Goal: Contribute content: Contribute content

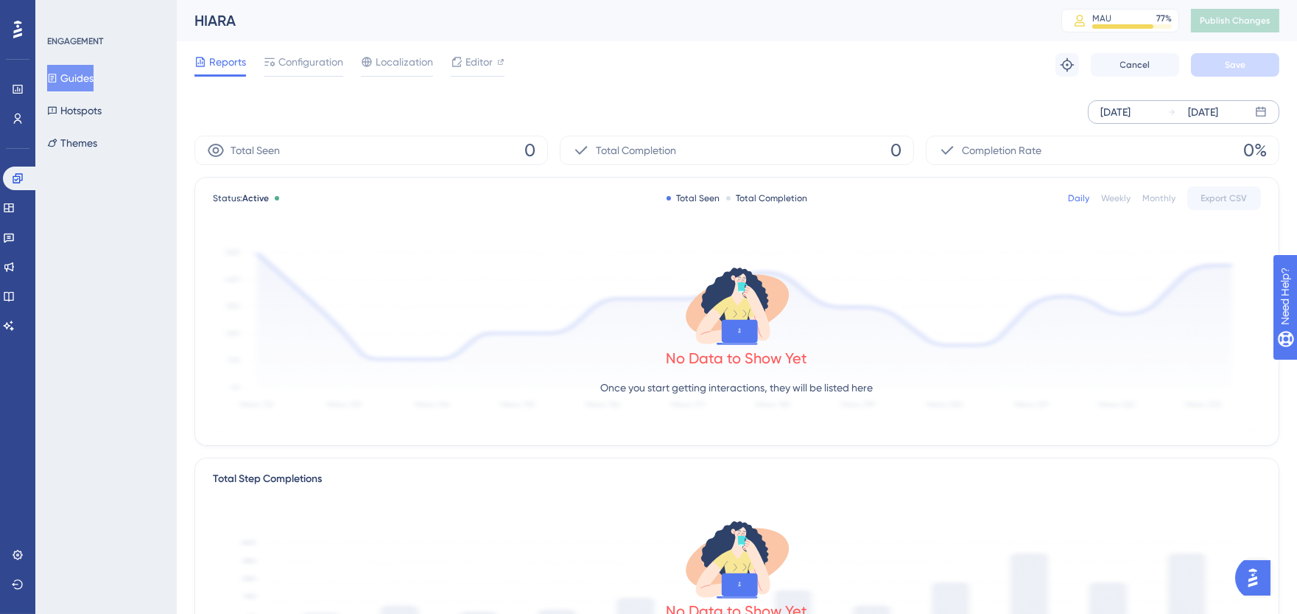
click at [1266, 107] on icon at bounding box center [1261, 112] width 12 height 12
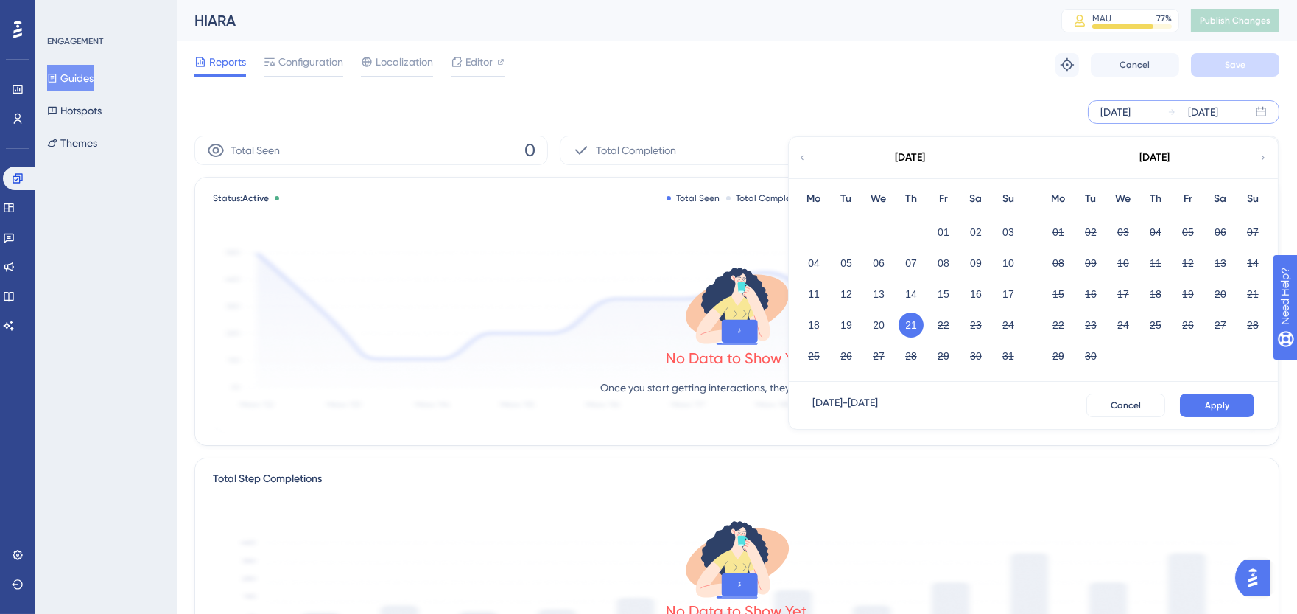
click at [911, 322] on button "21" at bounding box center [911, 324] width 25 height 25
click at [1197, 403] on button "Apply" at bounding box center [1217, 405] width 74 height 24
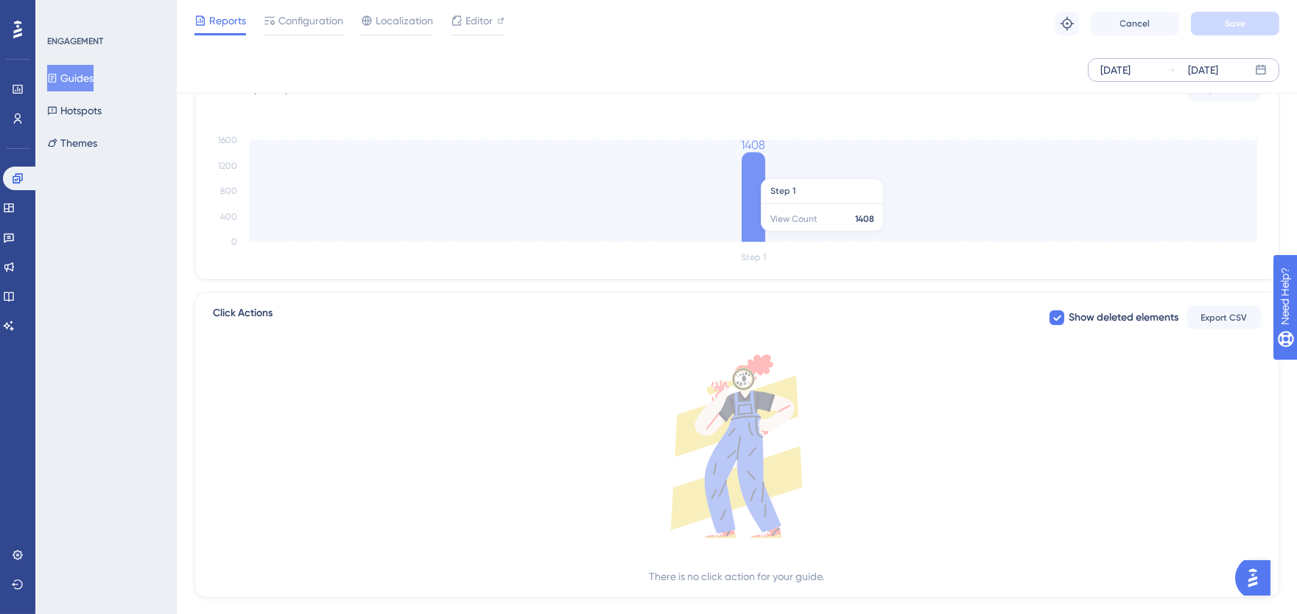
scroll to position [414, 0]
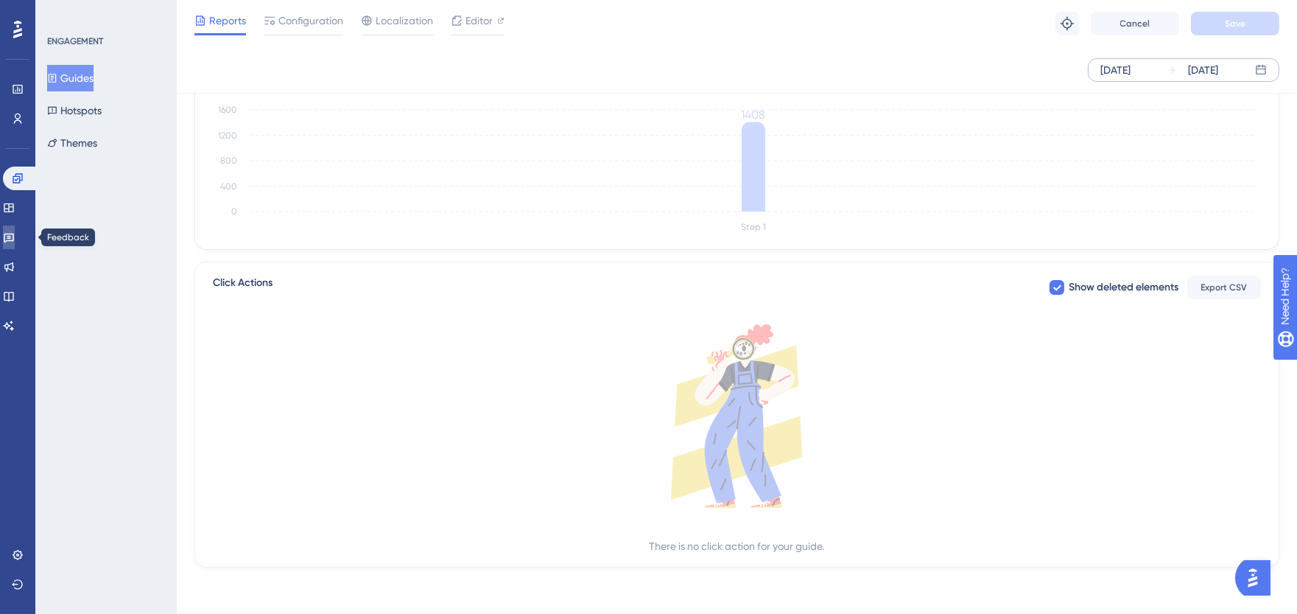
click at [13, 240] on icon at bounding box center [9, 237] width 12 height 12
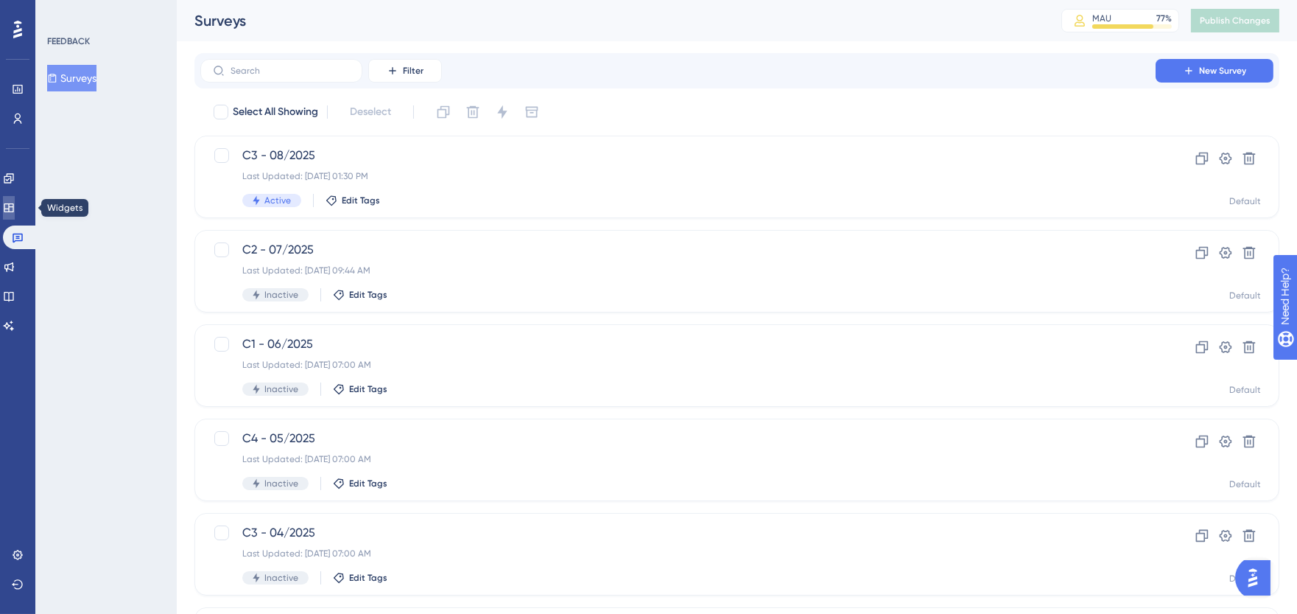
click at [15, 211] on link at bounding box center [9, 208] width 12 height 24
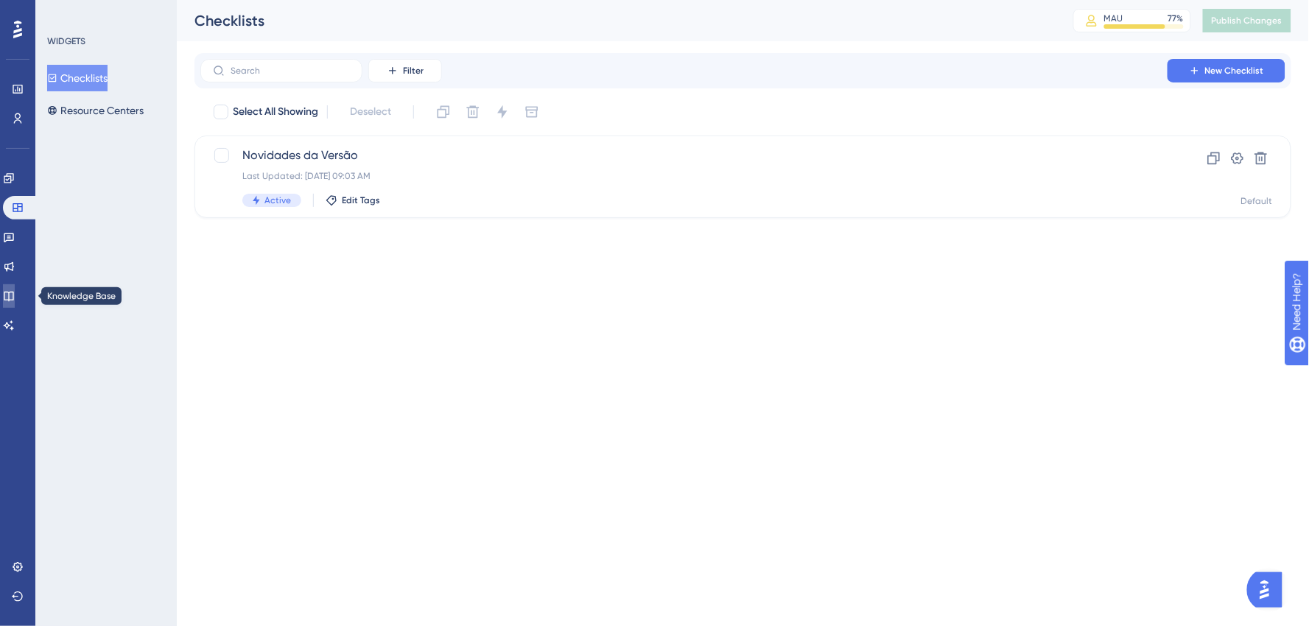
click at [15, 304] on link at bounding box center [9, 296] width 12 height 24
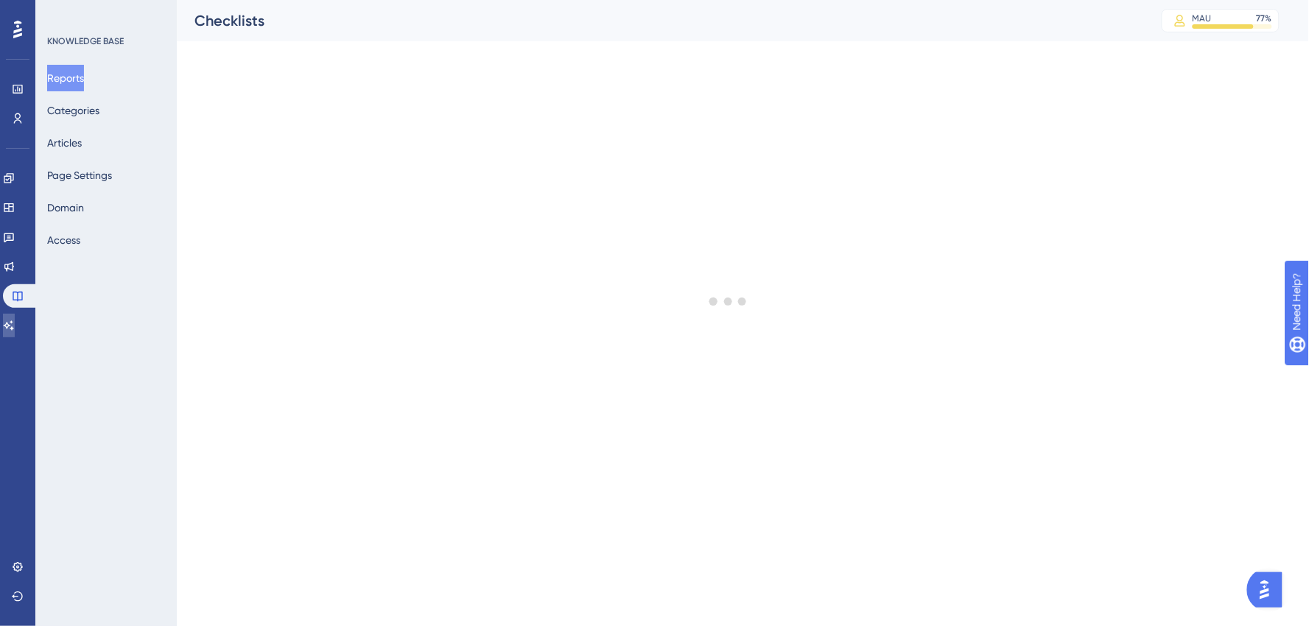
click at [9, 332] on link at bounding box center [9, 326] width 12 height 24
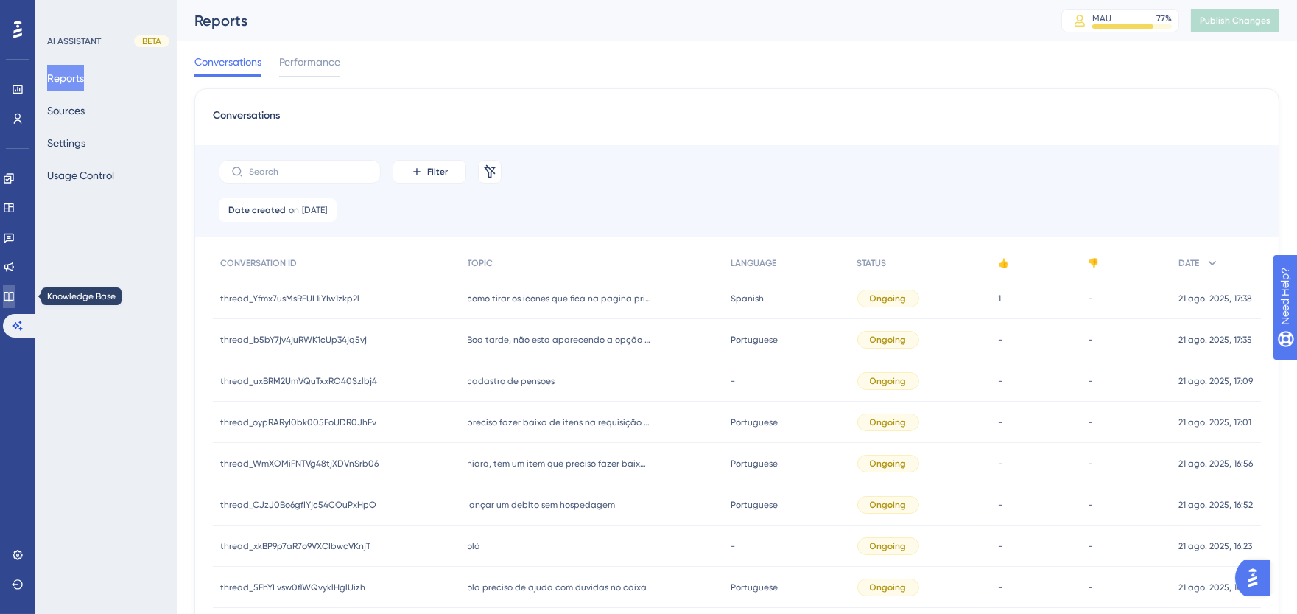
click at [13, 292] on icon at bounding box center [9, 297] width 10 height 10
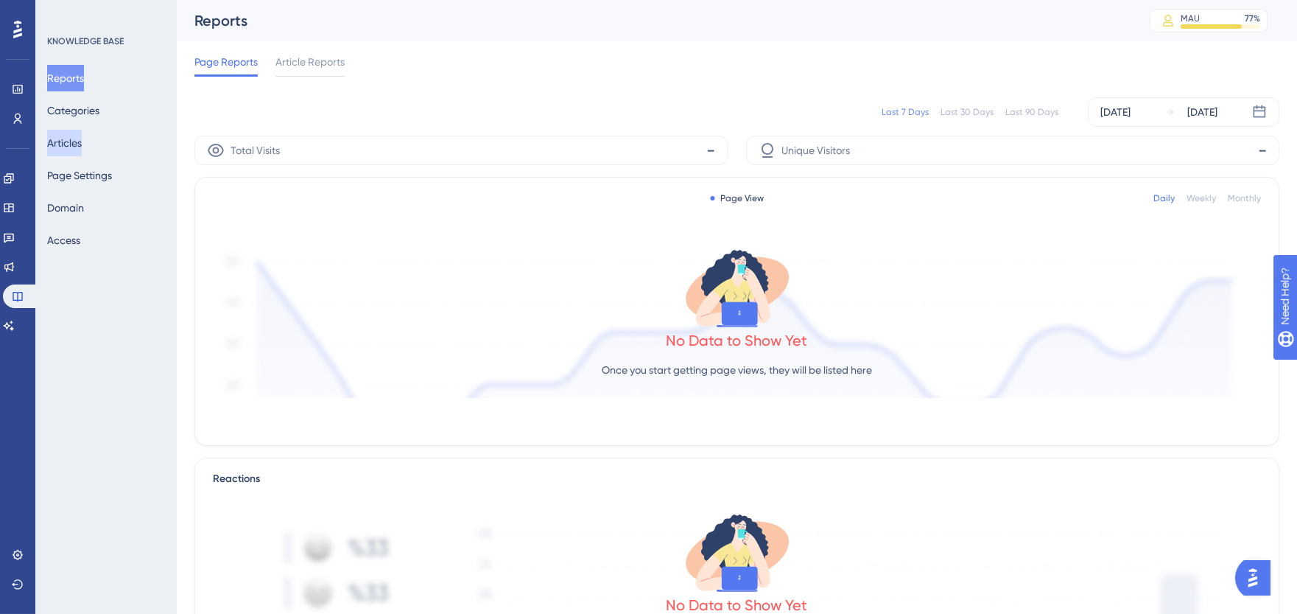
click at [67, 141] on button "Articles" at bounding box center [64, 143] width 35 height 27
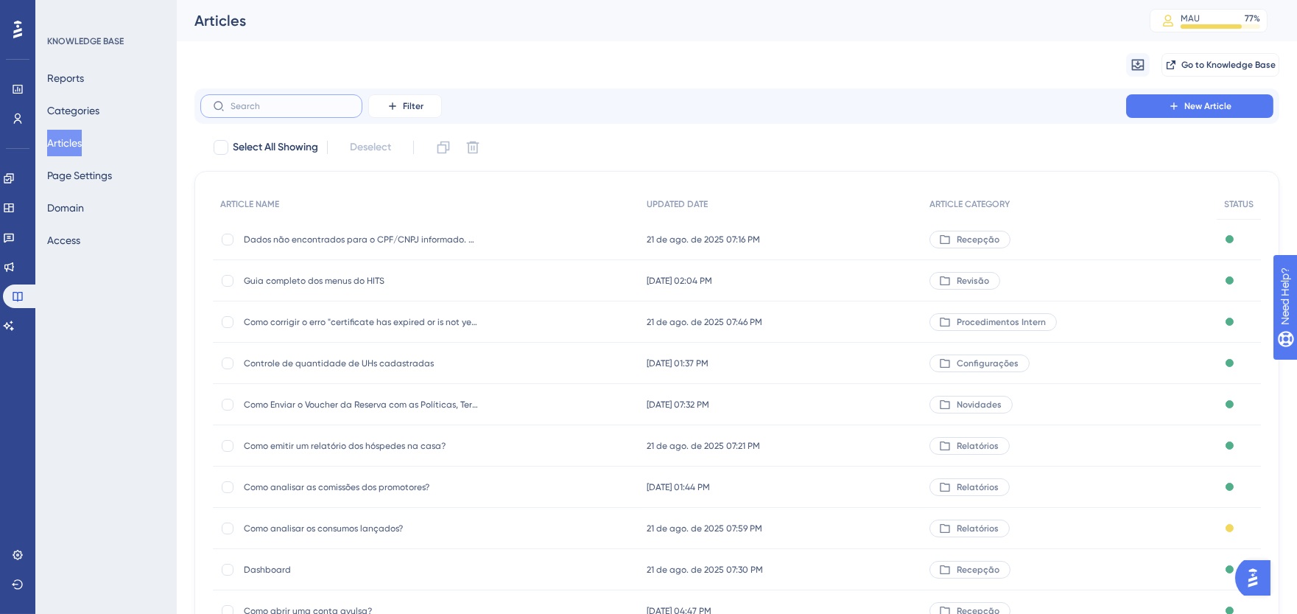
click at [327, 108] on input "text" at bounding box center [290, 106] width 119 height 10
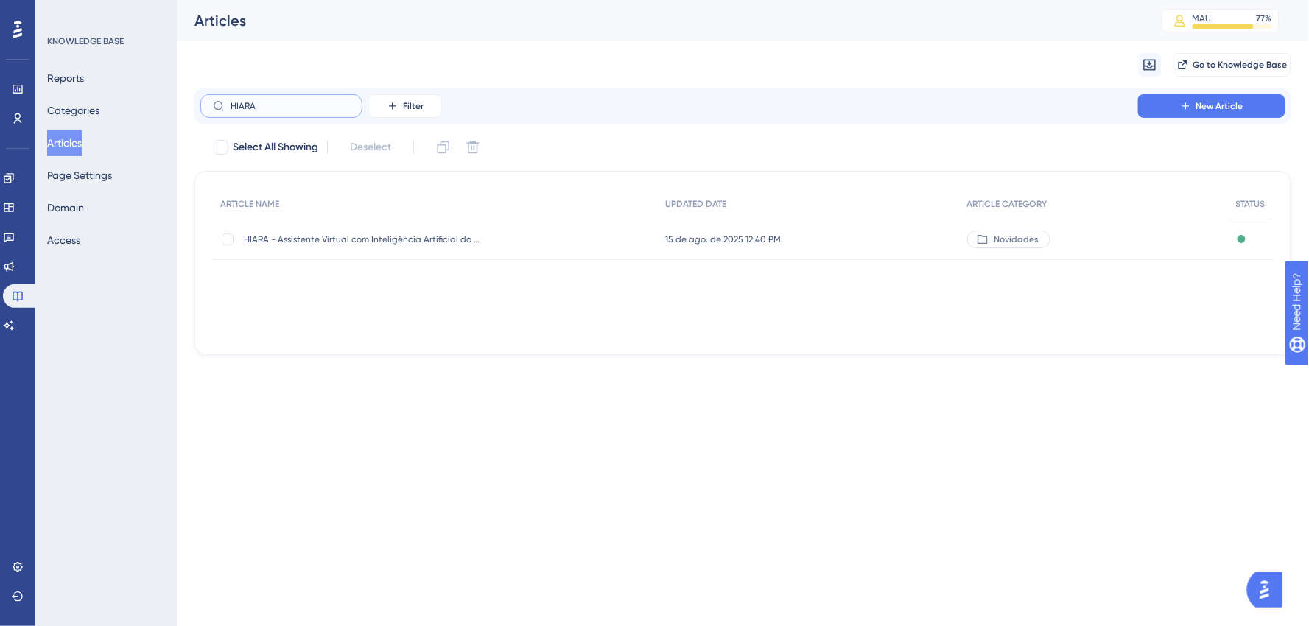
type input "HIARA"
click at [361, 245] on span "HIARA - Assistente Virtual com Inteligência Artificial do HITS" at bounding box center [362, 240] width 236 height 12
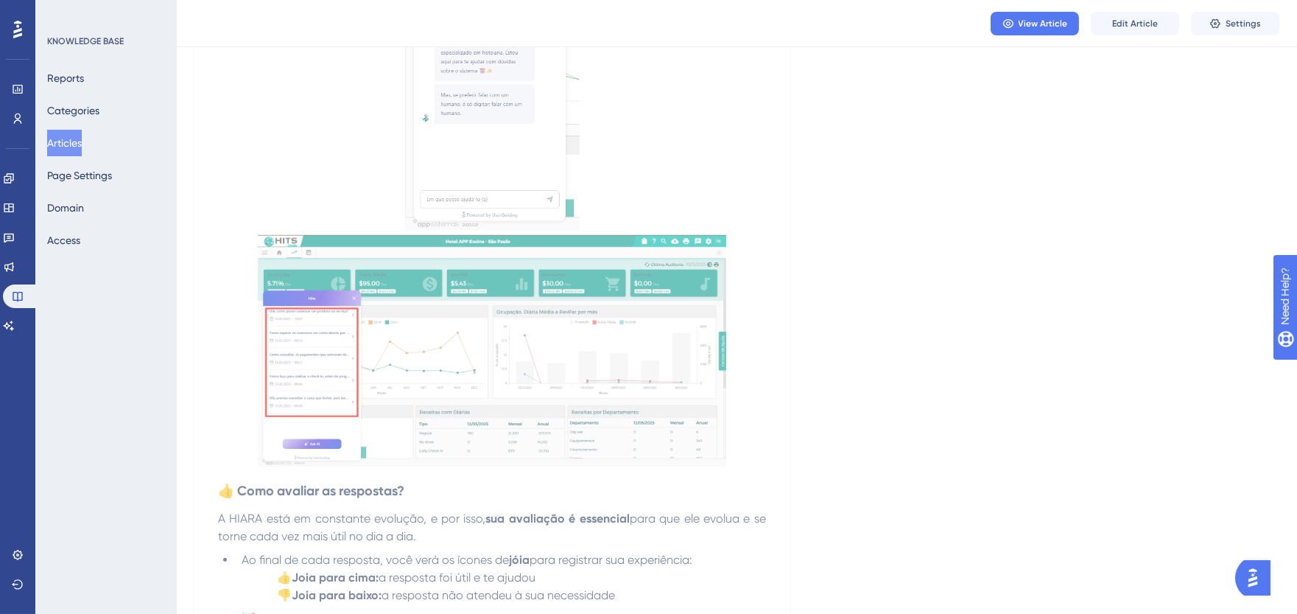
scroll to position [2274, 0]
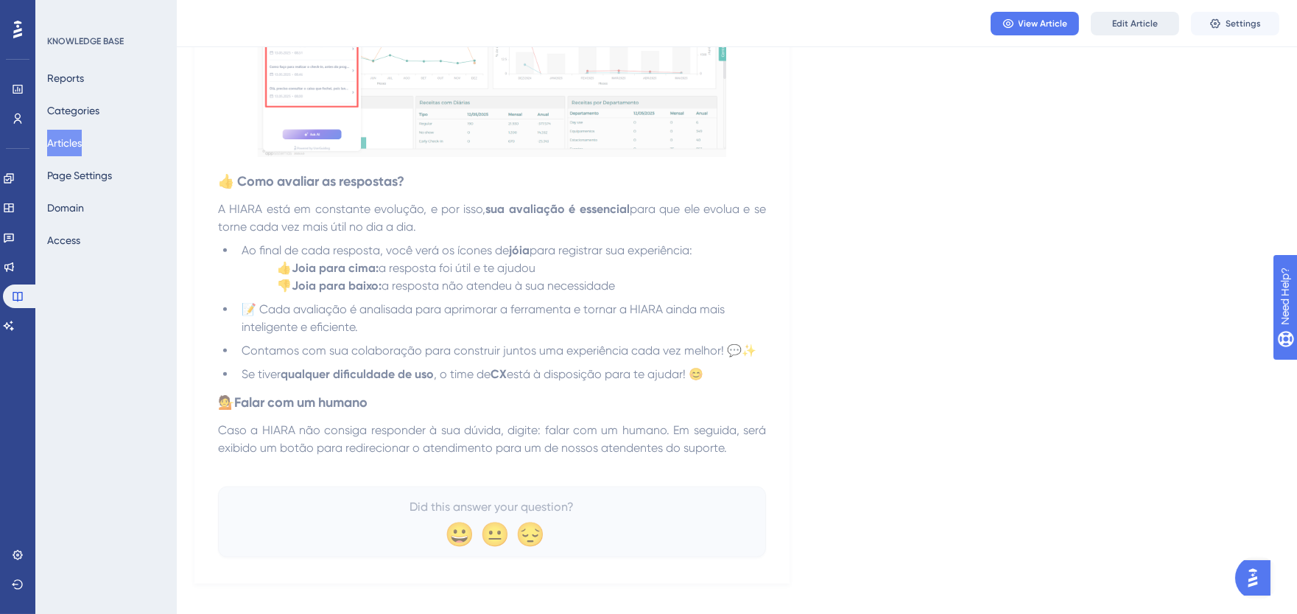
click at [1135, 24] on span "Edit Article" at bounding box center [1136, 24] width 46 height 12
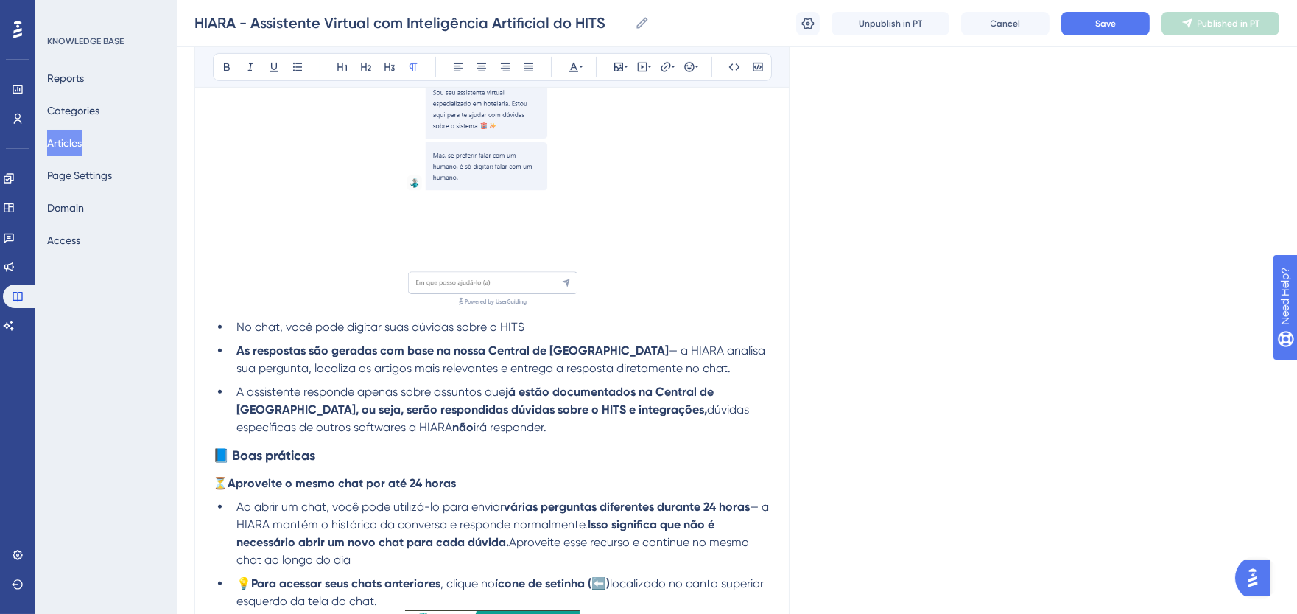
scroll to position [1354, 0]
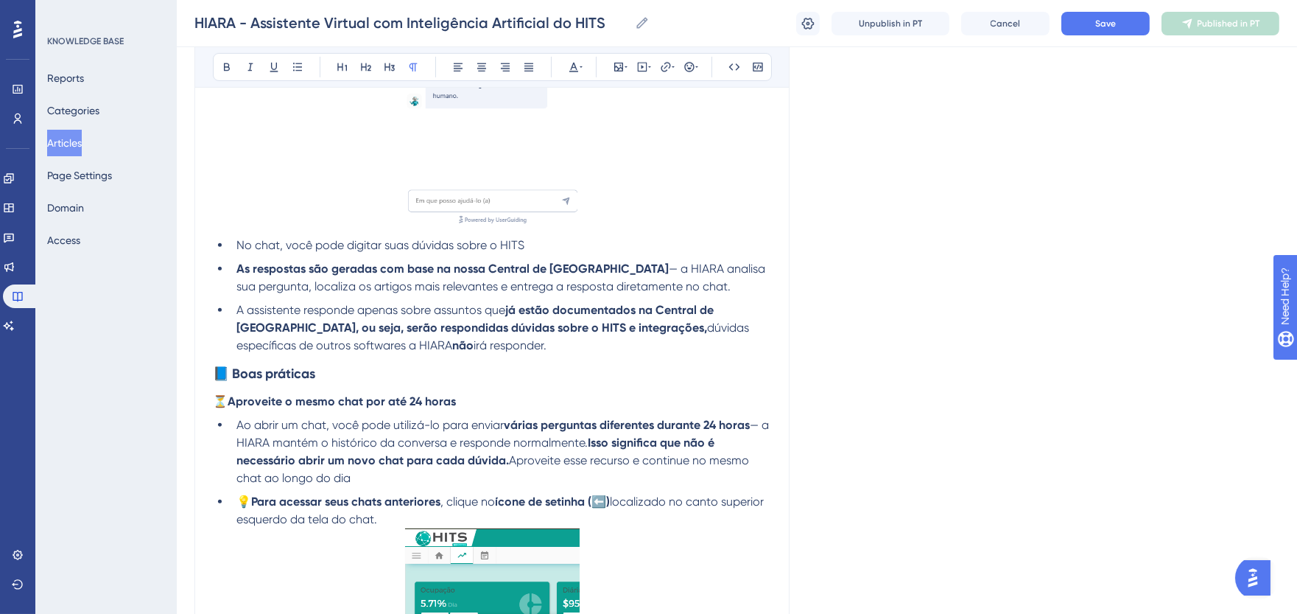
click at [458, 348] on li "A assistente responde apenas sobre assuntos que já estão documentados na Centra…" at bounding box center [501, 327] width 541 height 53
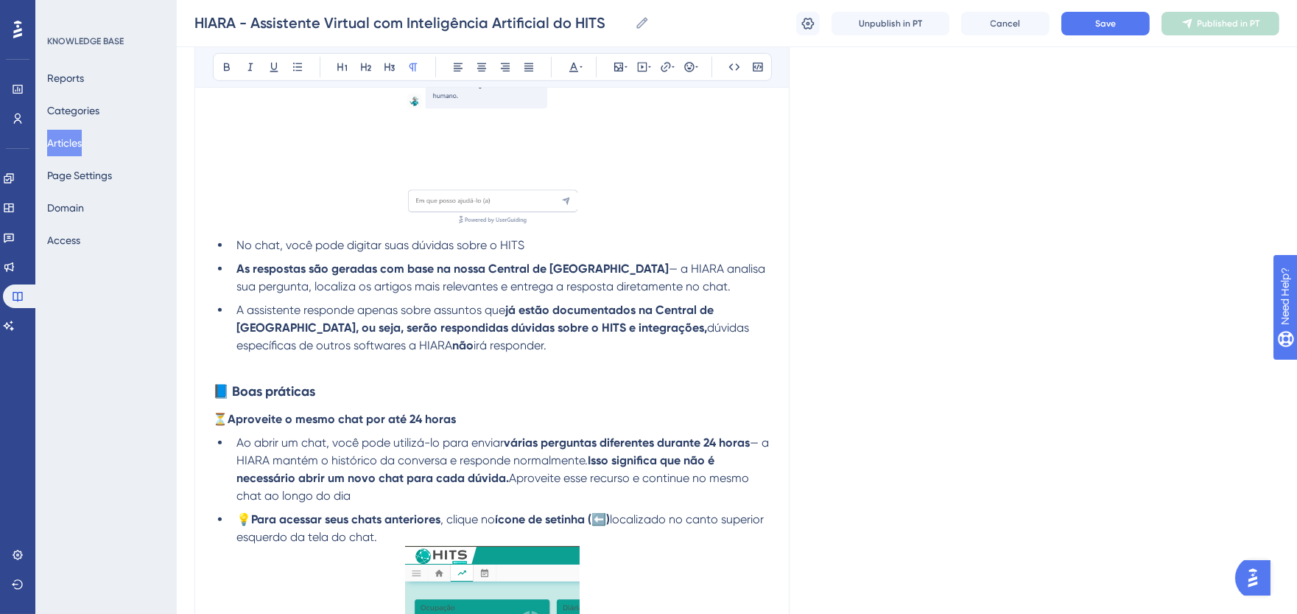
click at [263, 366] on p at bounding box center [492, 363] width 558 height 18
click at [645, 66] on icon at bounding box center [643, 67] width 12 height 12
click at [585, 155] on textarea at bounding box center [642, 158] width 224 height 66
paste textarea "[URL][DOMAIN_NAME]"
click at [609, 157] on textarea "[URL][DOMAIN_NAME]" at bounding box center [642, 158] width 224 height 66
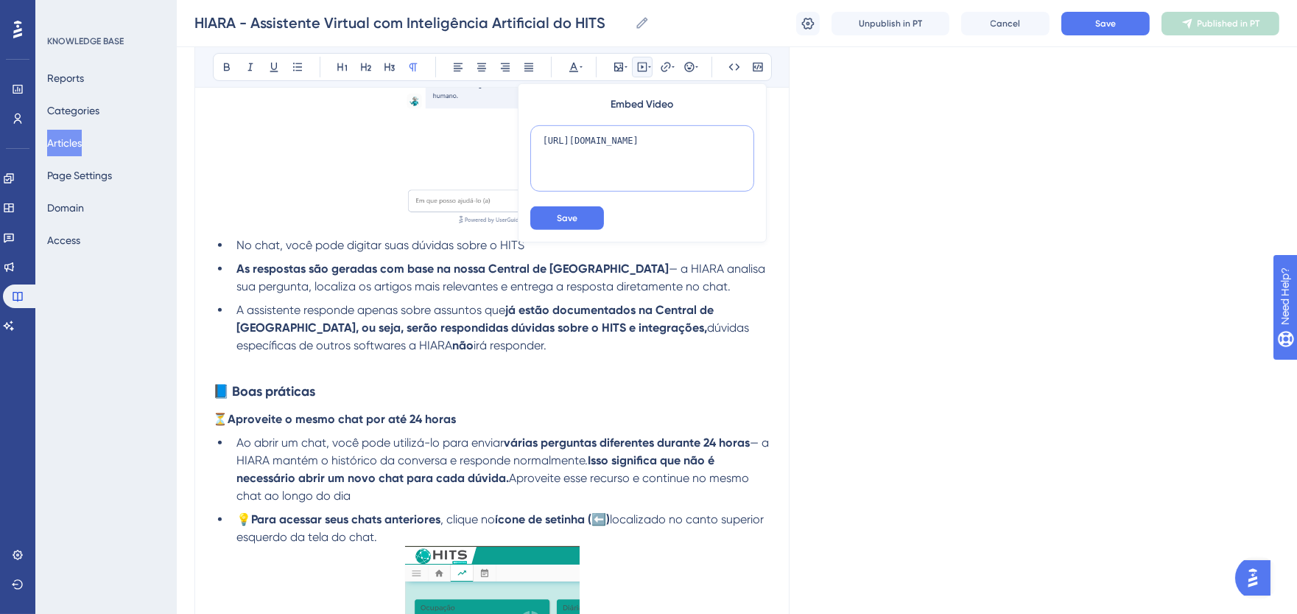
click at [609, 157] on textarea "[URL][DOMAIN_NAME]" at bounding box center [642, 158] width 224 height 66
click at [553, 158] on textarea "[URL][DOMAIN_NAME]" at bounding box center [642, 158] width 224 height 66
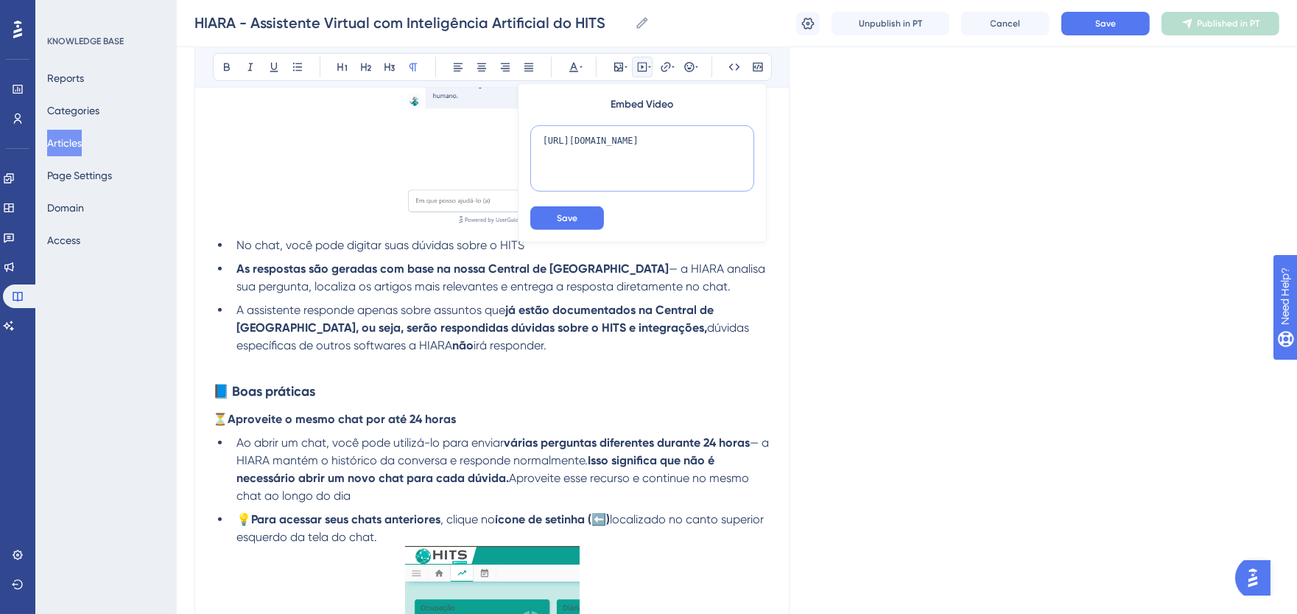
paste textarea "<iframe width="560" height="315" src="[URL][DOMAIN_NAME]" title="YouTube video …"
type textarea "<iframe width="560" height="315" src="[URL][DOMAIN_NAME]" title="YouTube video …"
click at [565, 218] on span "Save" at bounding box center [567, 218] width 21 height 12
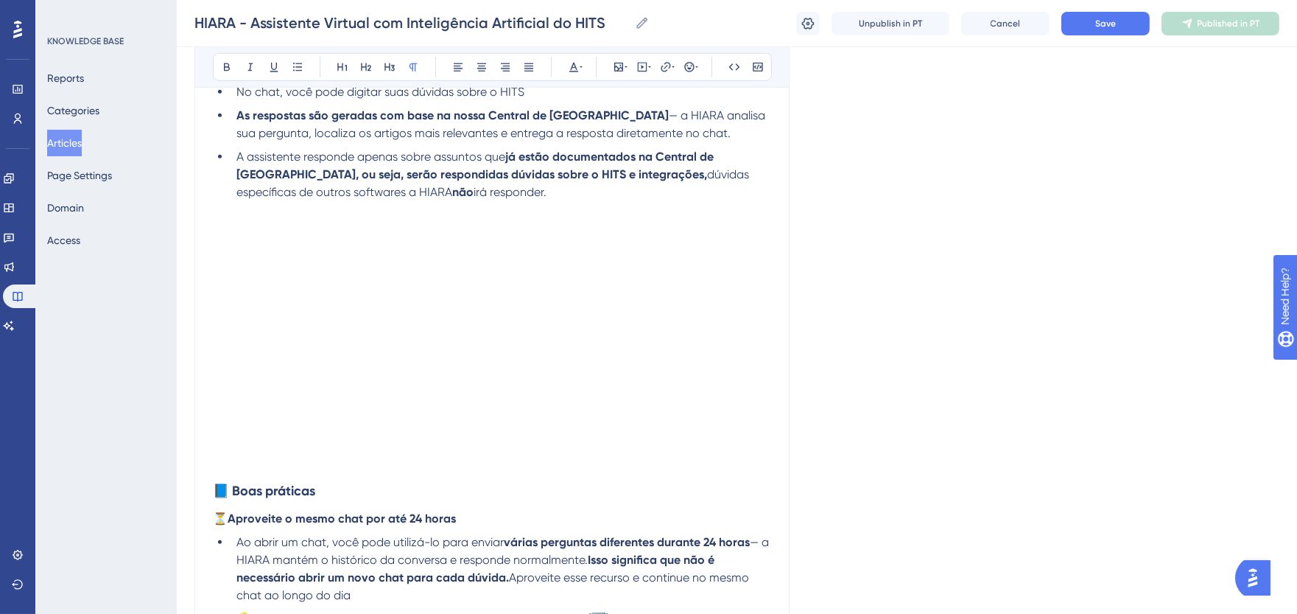
scroll to position [1518, 0]
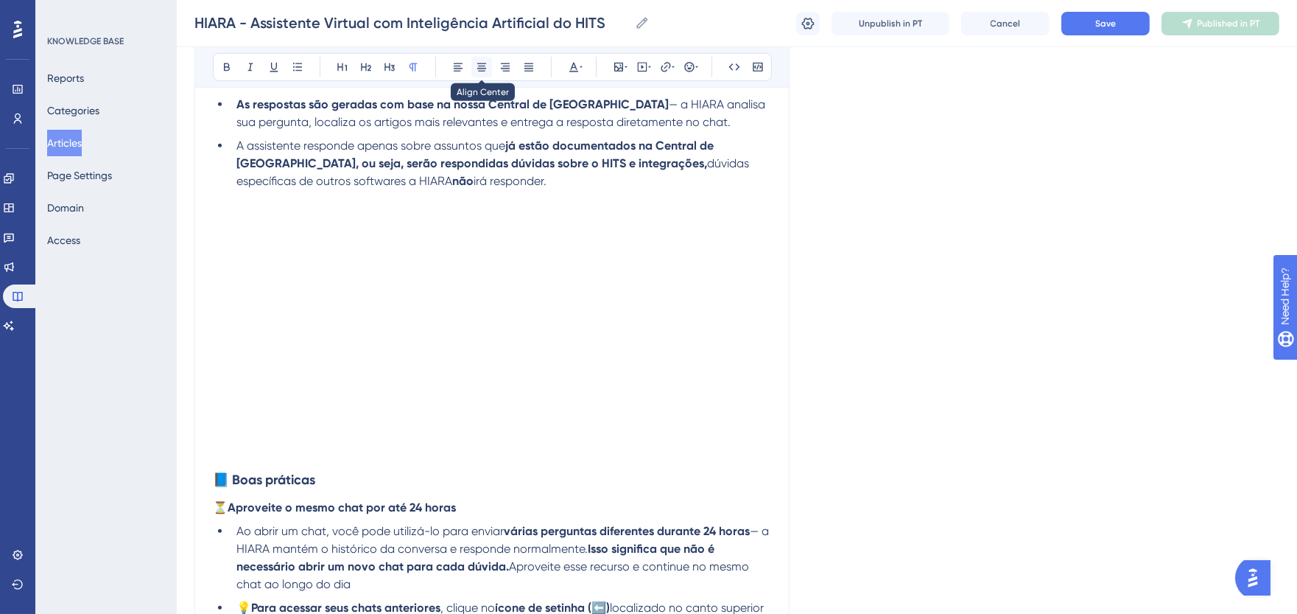
click at [483, 71] on icon at bounding box center [481, 67] width 9 height 8
click at [480, 62] on icon at bounding box center [482, 67] width 12 height 12
click at [342, 470] on h3 "📘 Boas práticas" at bounding box center [492, 479] width 558 height 38
click at [341, 455] on p at bounding box center [492, 452] width 558 height 18
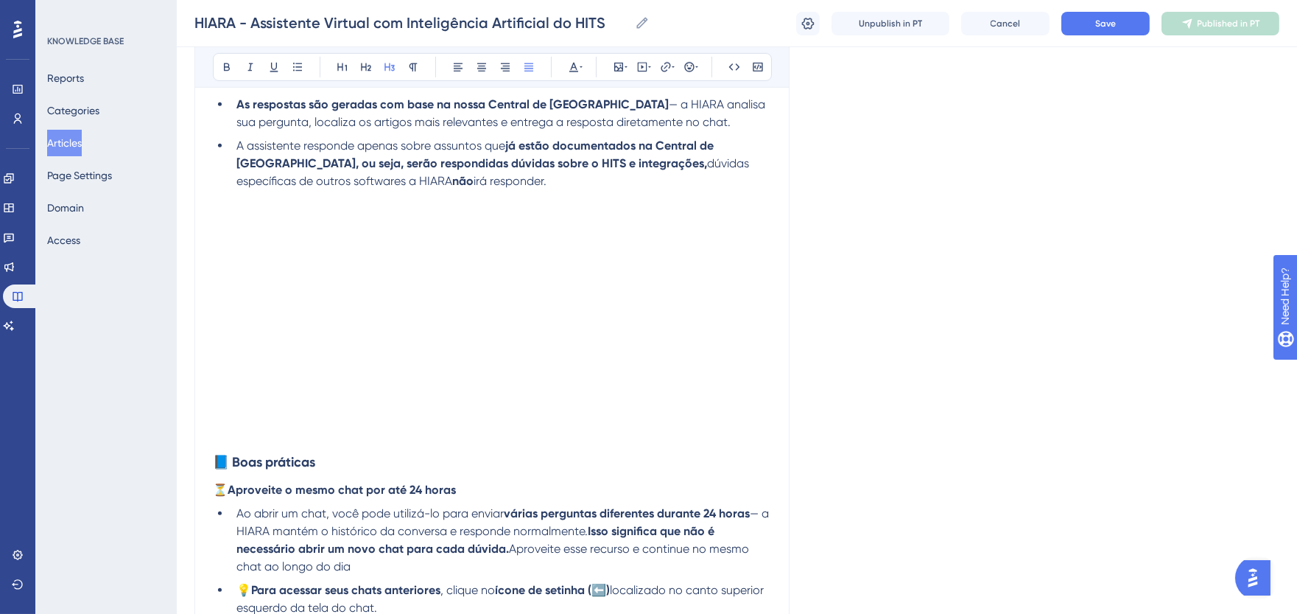
scroll to position [1437, 0]
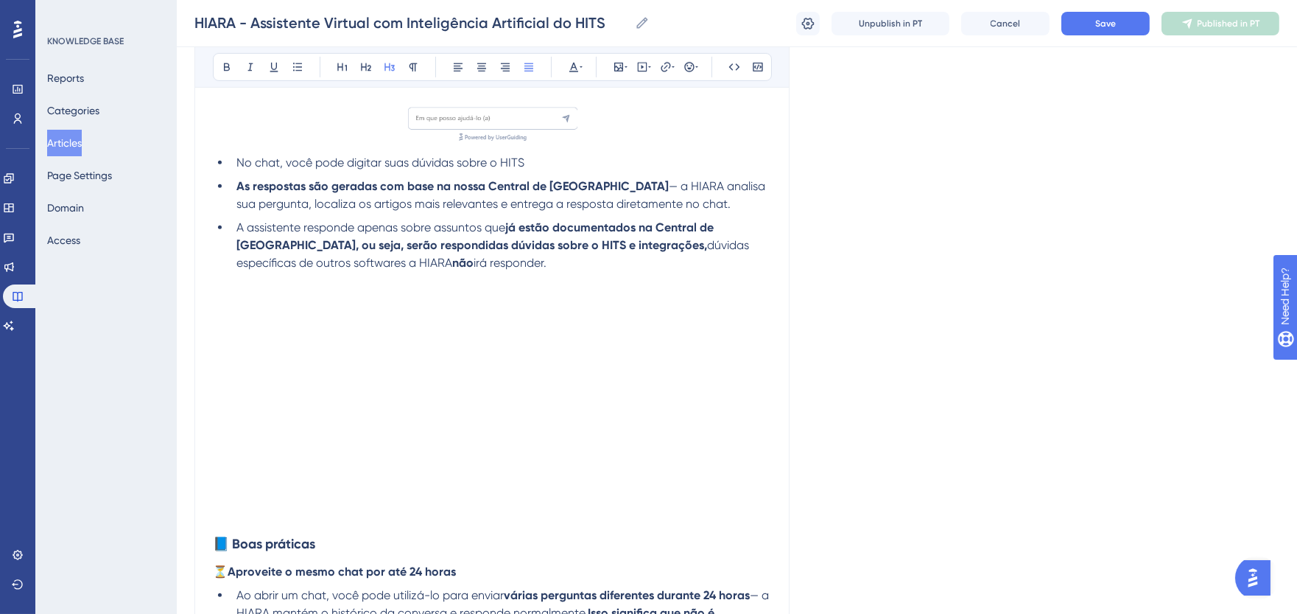
click at [333, 281] on p at bounding box center [492, 281] width 558 height 18
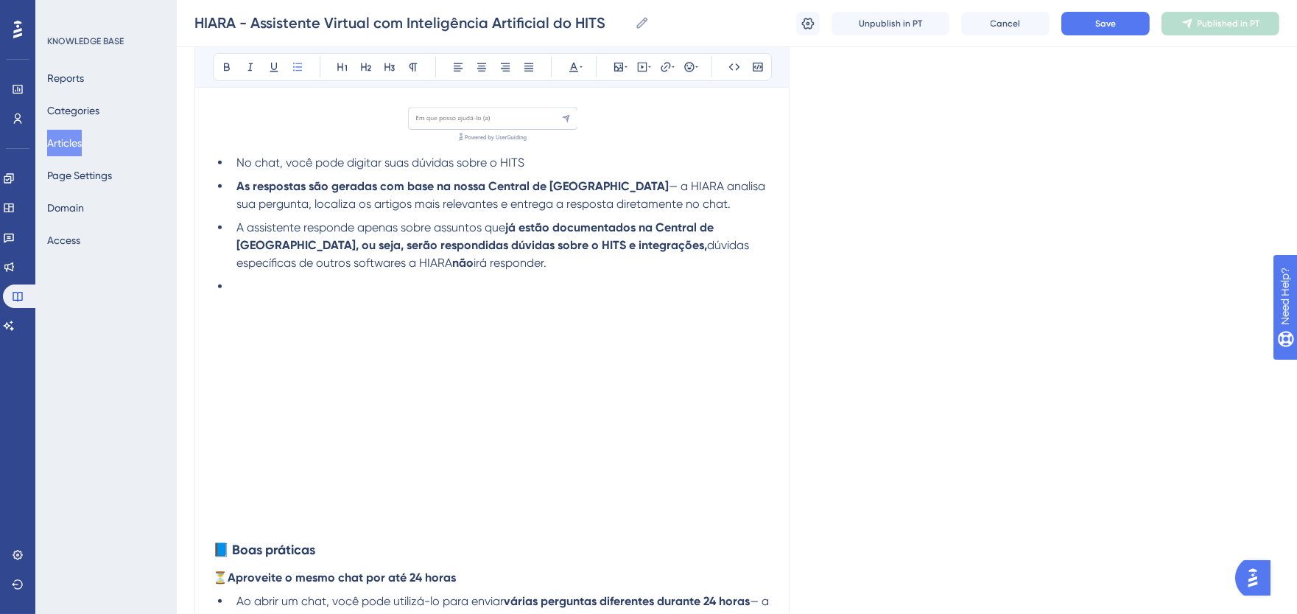
paste div
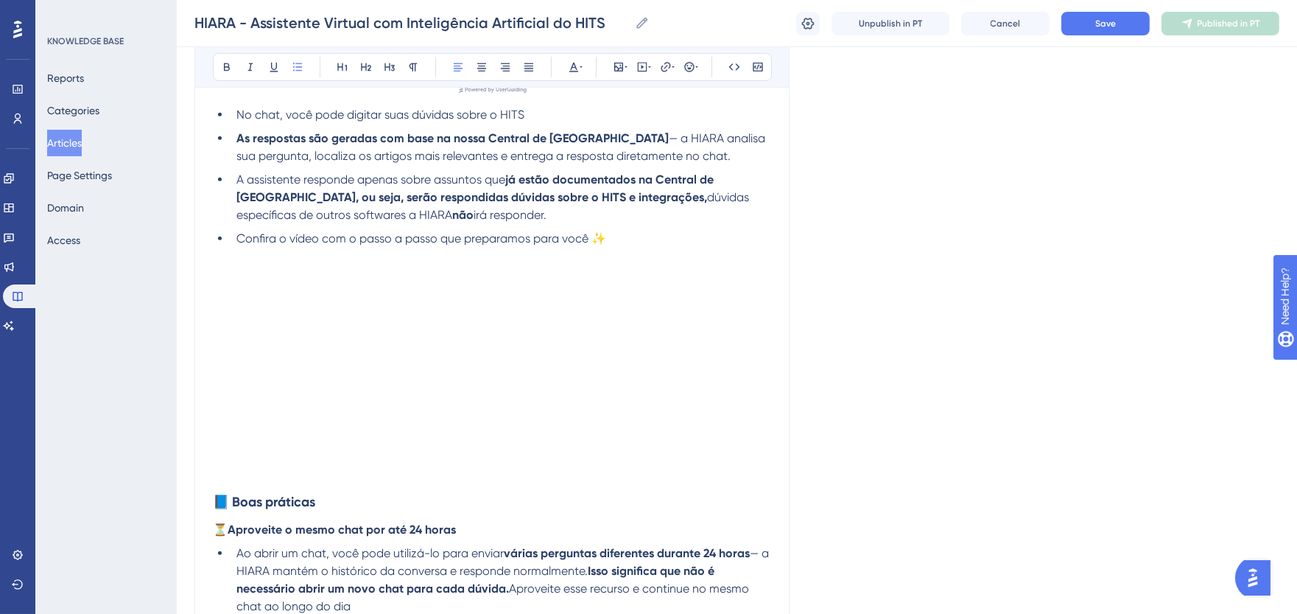
scroll to position [1518, 0]
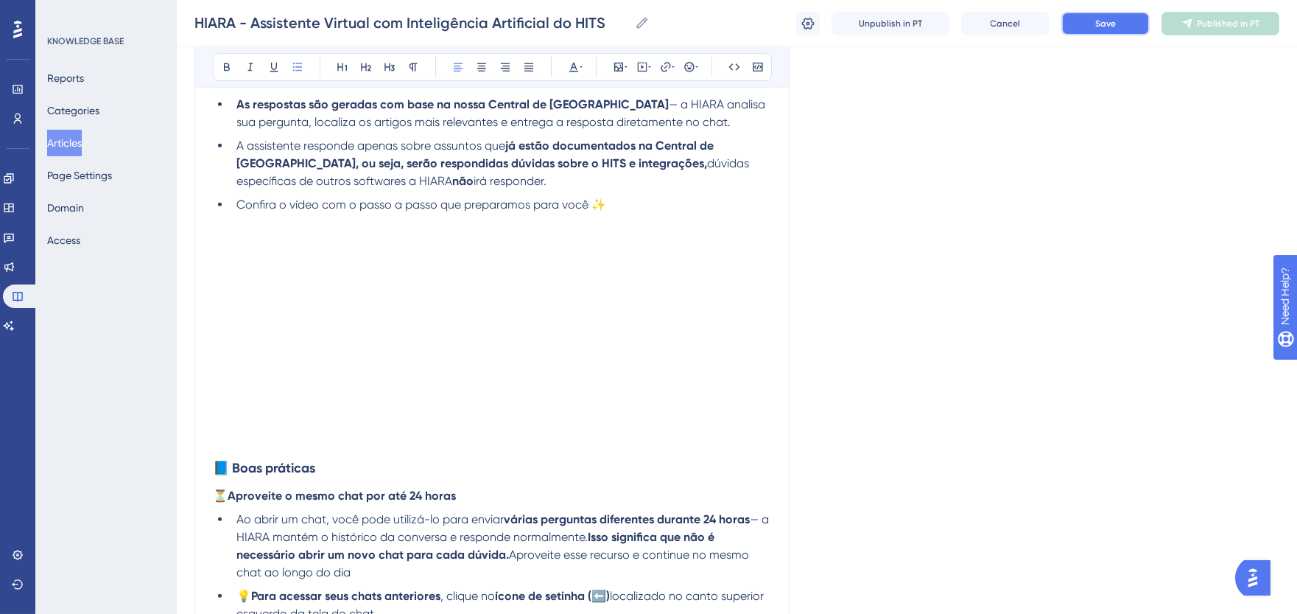
click at [1126, 27] on button "Save" at bounding box center [1106, 24] width 88 height 24
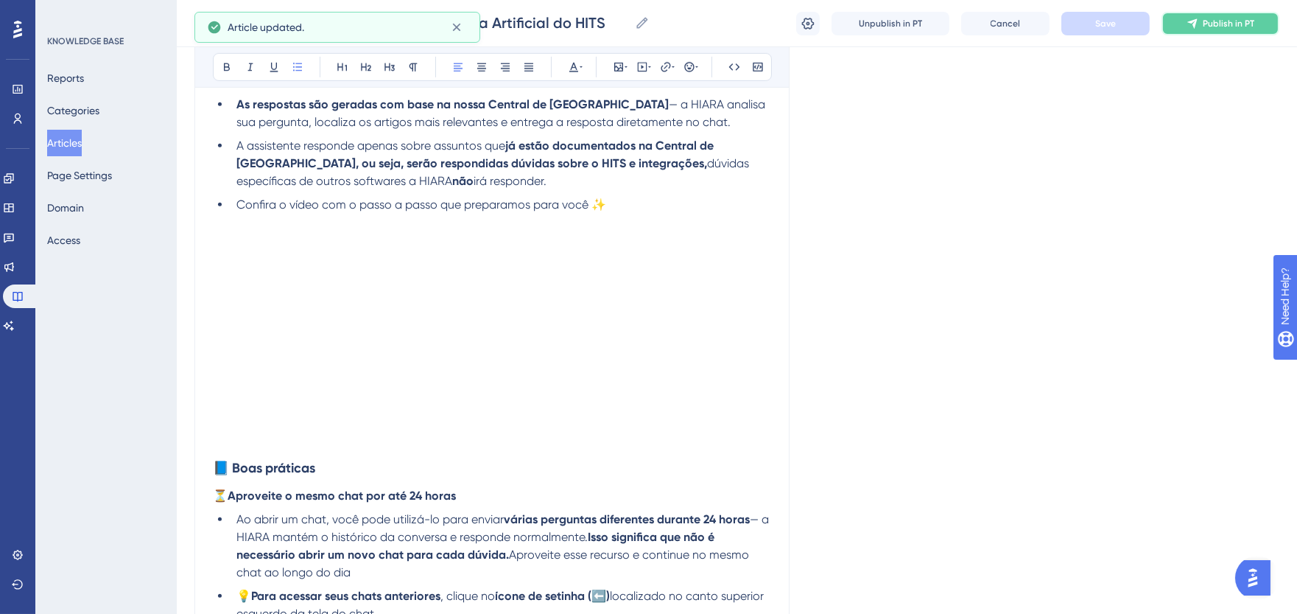
click at [1236, 31] on button "Publish in PT" at bounding box center [1221, 24] width 118 height 24
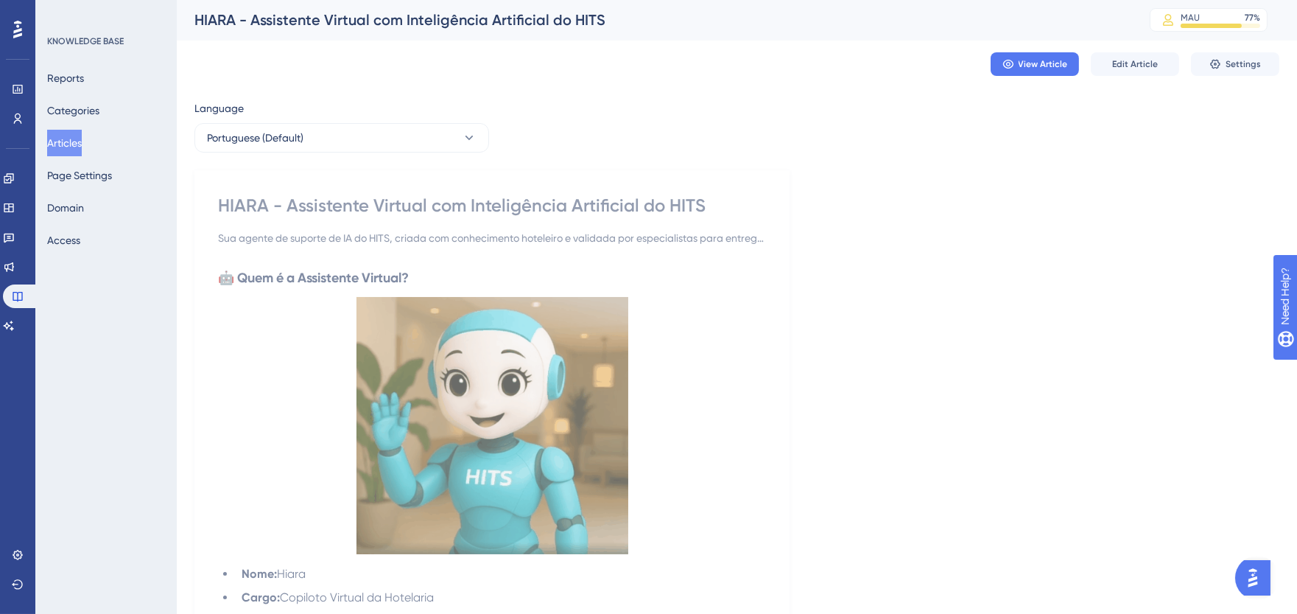
scroll to position [0, 0]
